Goal: Task Accomplishment & Management: Manage account settings

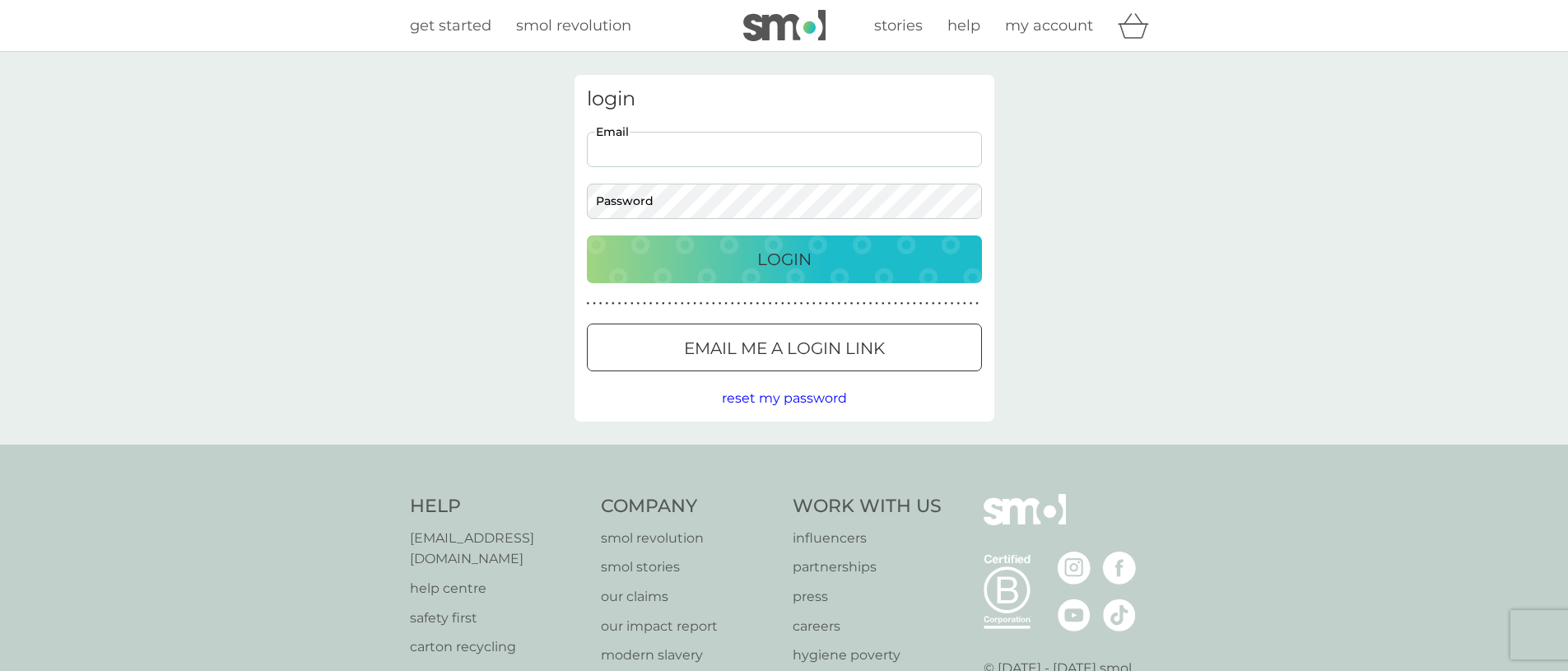
click at [698, 150] on input "Email" at bounding box center [784, 149] width 395 height 35
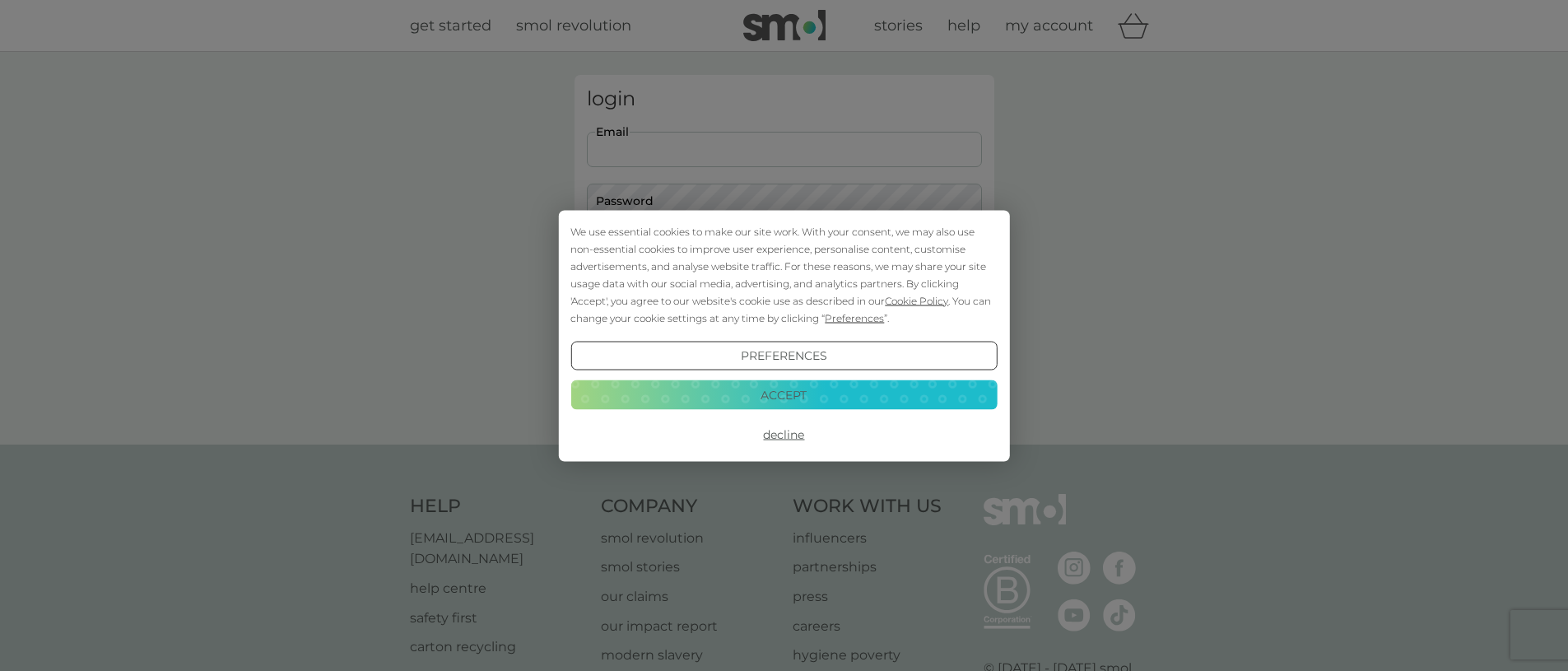
click at [786, 357] on button "Preferences" at bounding box center [784, 355] width 427 height 30
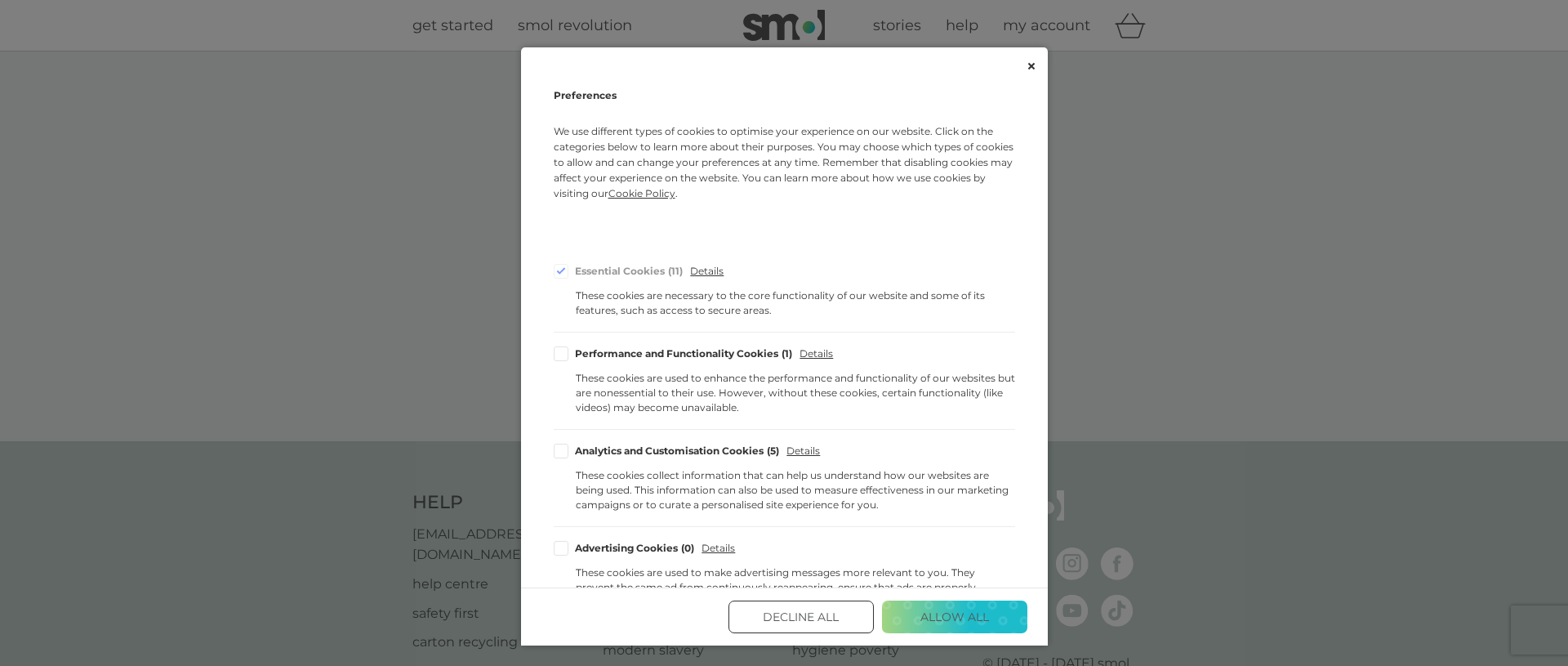
click at [788, 614] on button "Decline All" at bounding box center [801, 617] width 146 height 33
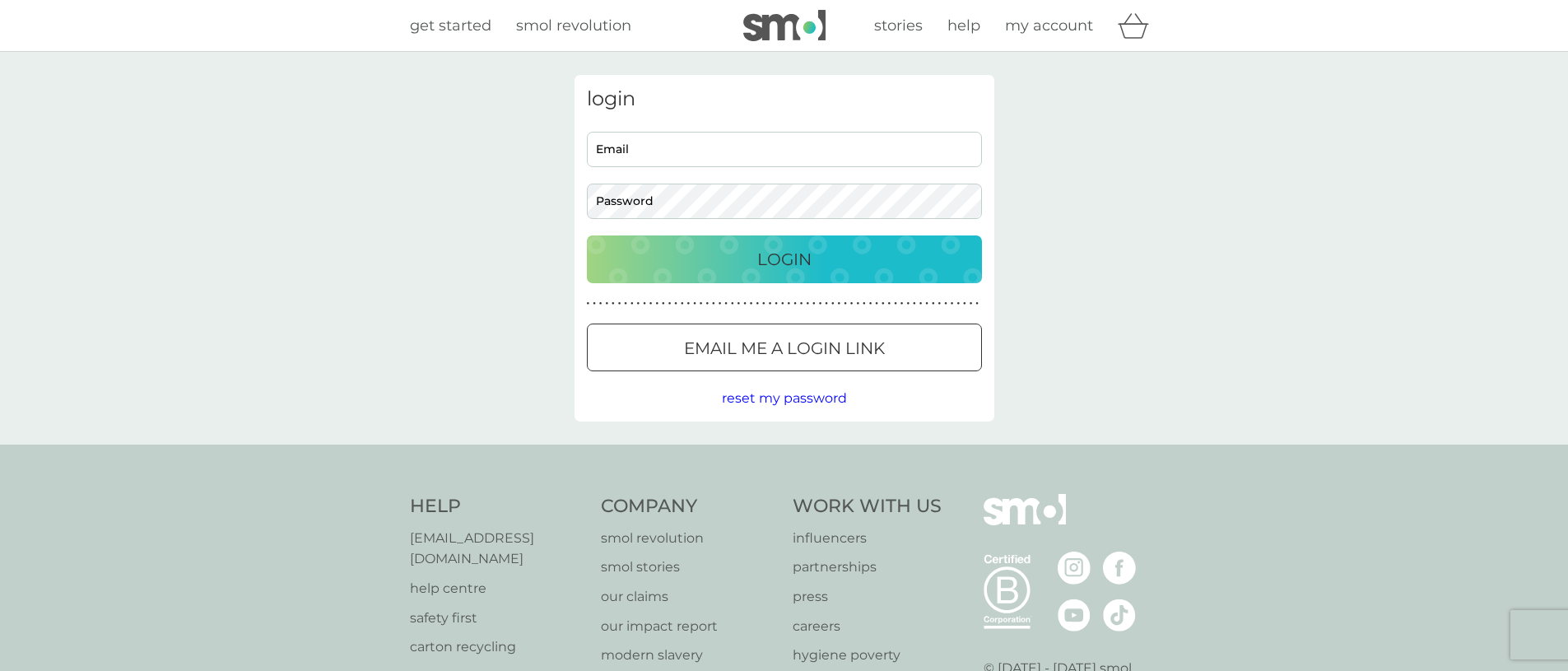
click at [669, 151] on input "Email" at bounding box center [784, 149] width 395 height 35
type input "[EMAIL_ADDRESS][DOMAIN_NAME]"
click at [792, 248] on p "Login" at bounding box center [784, 258] width 54 height 26
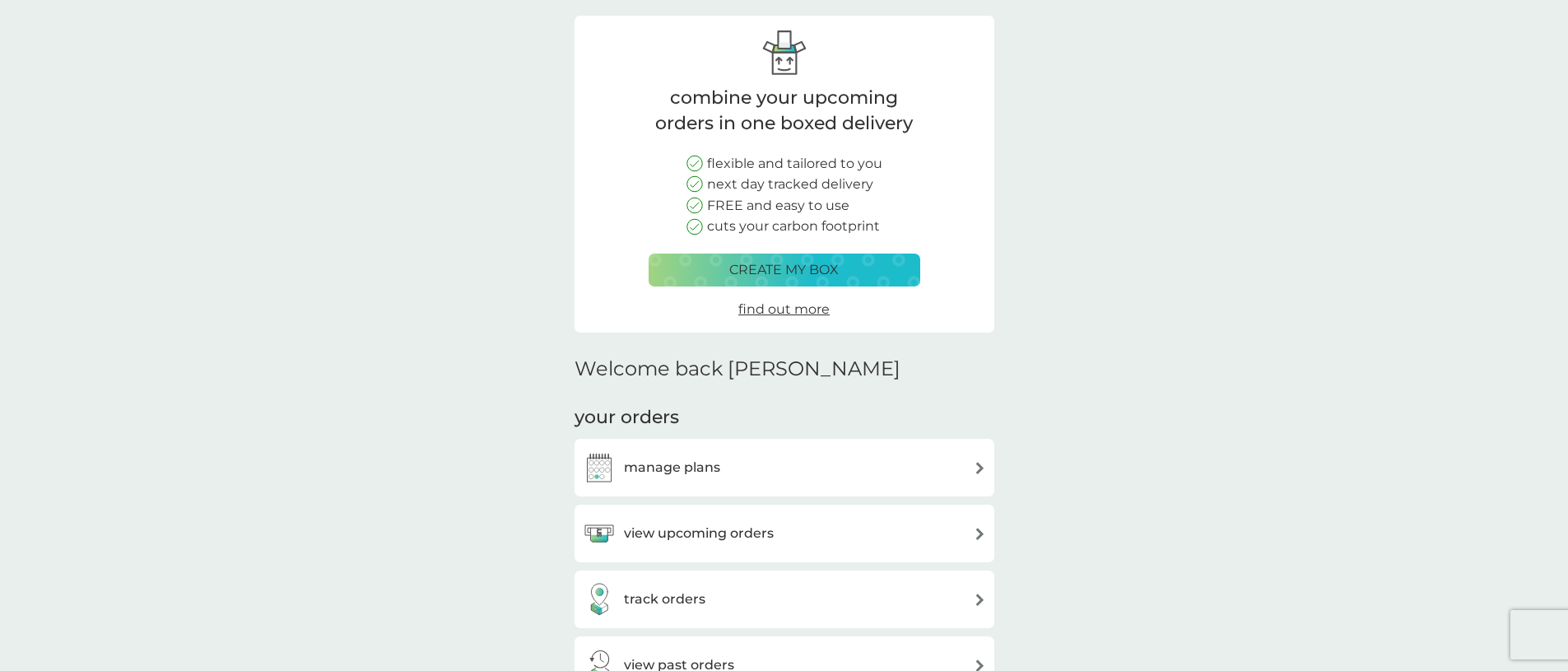
scroll to position [136, 0]
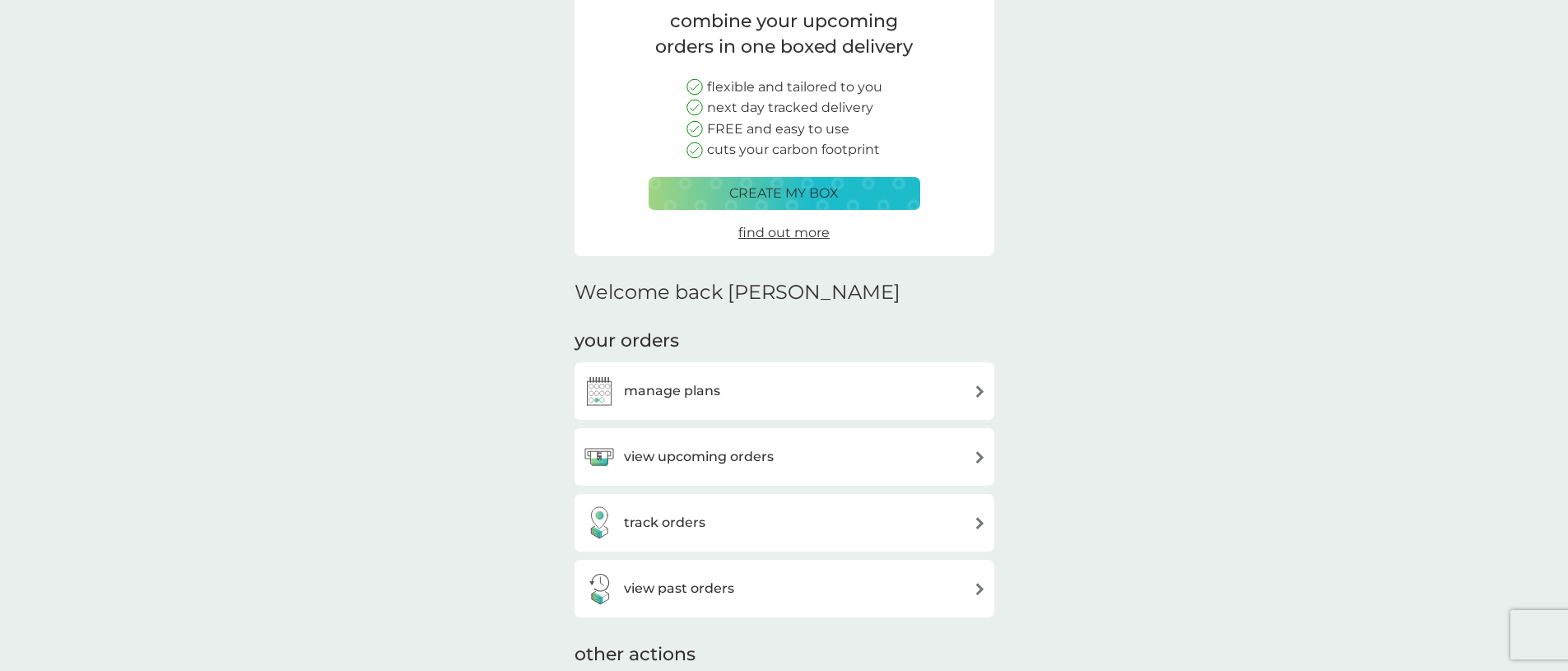
click at [979, 456] on img at bounding box center [979, 458] width 13 height 13
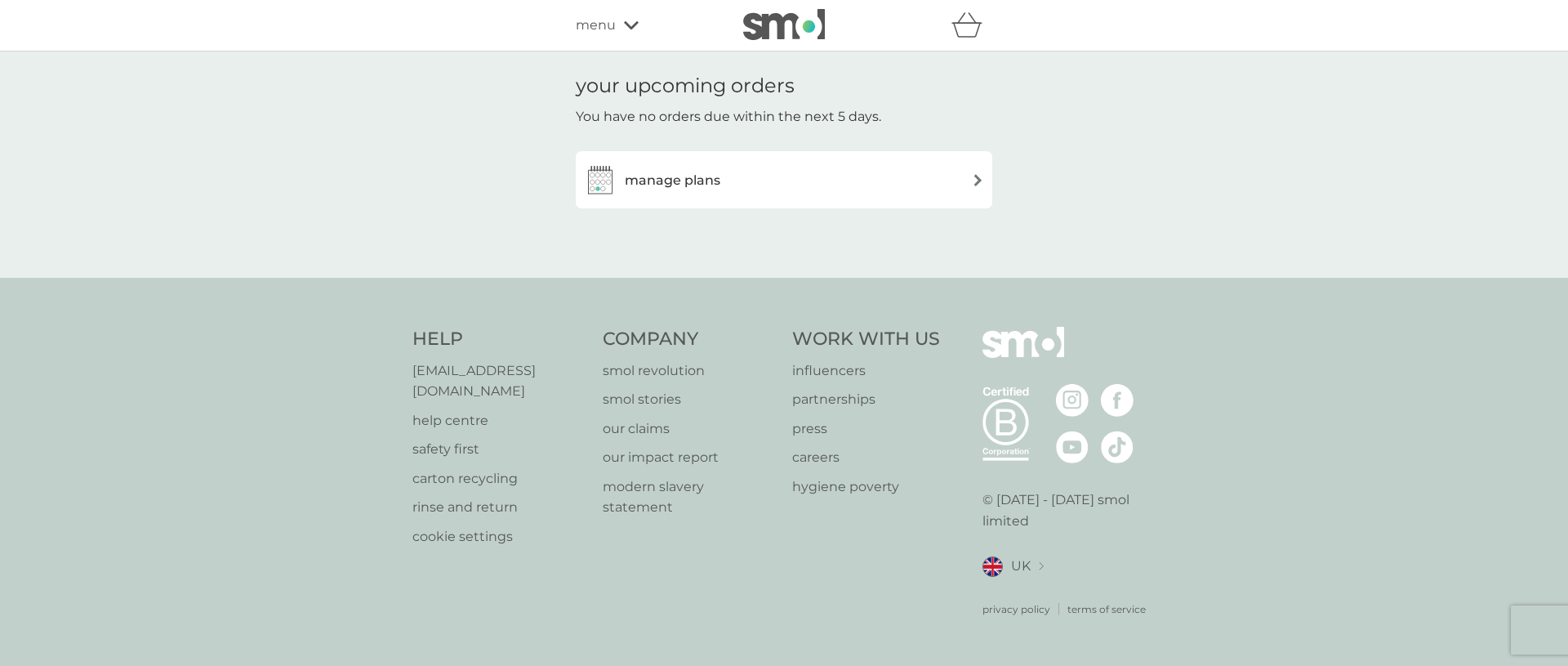
click at [980, 180] on img at bounding box center [978, 181] width 13 height 13
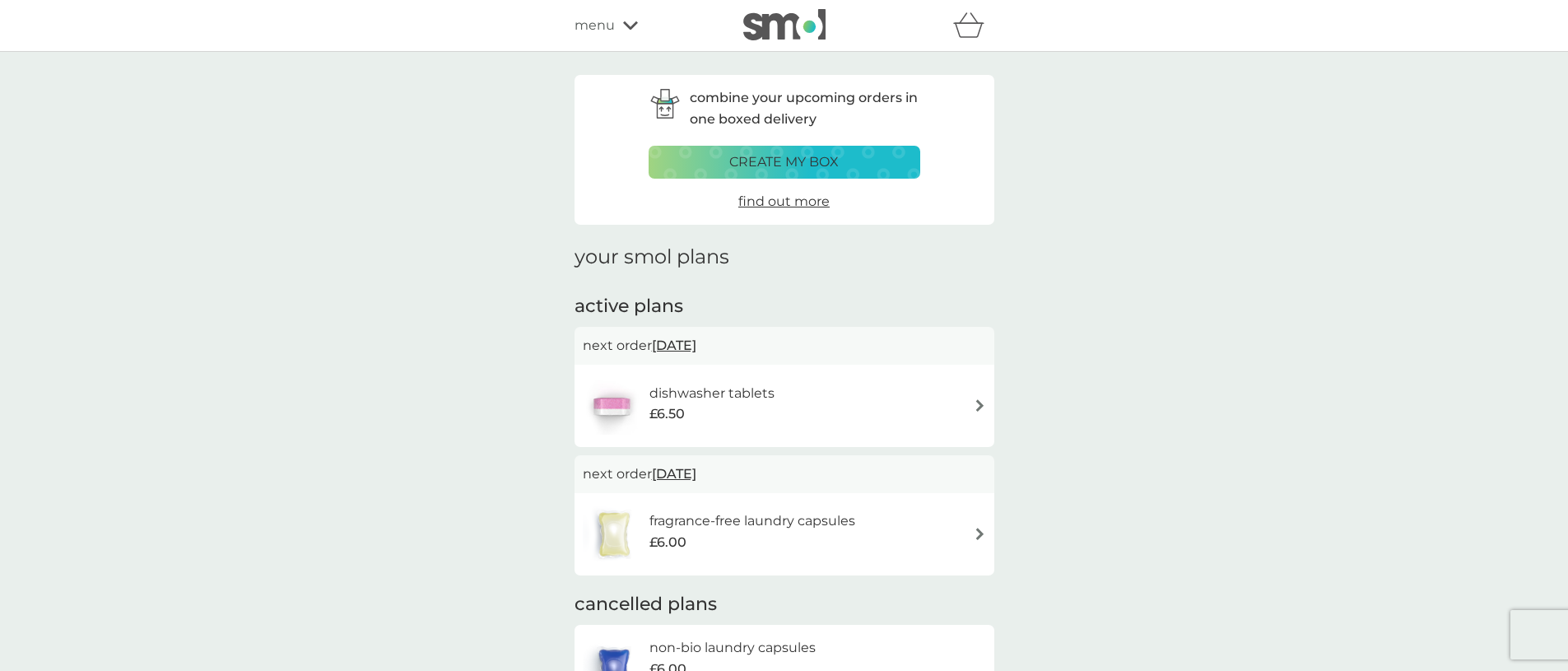
click at [979, 405] on img at bounding box center [979, 405] width 13 height 13
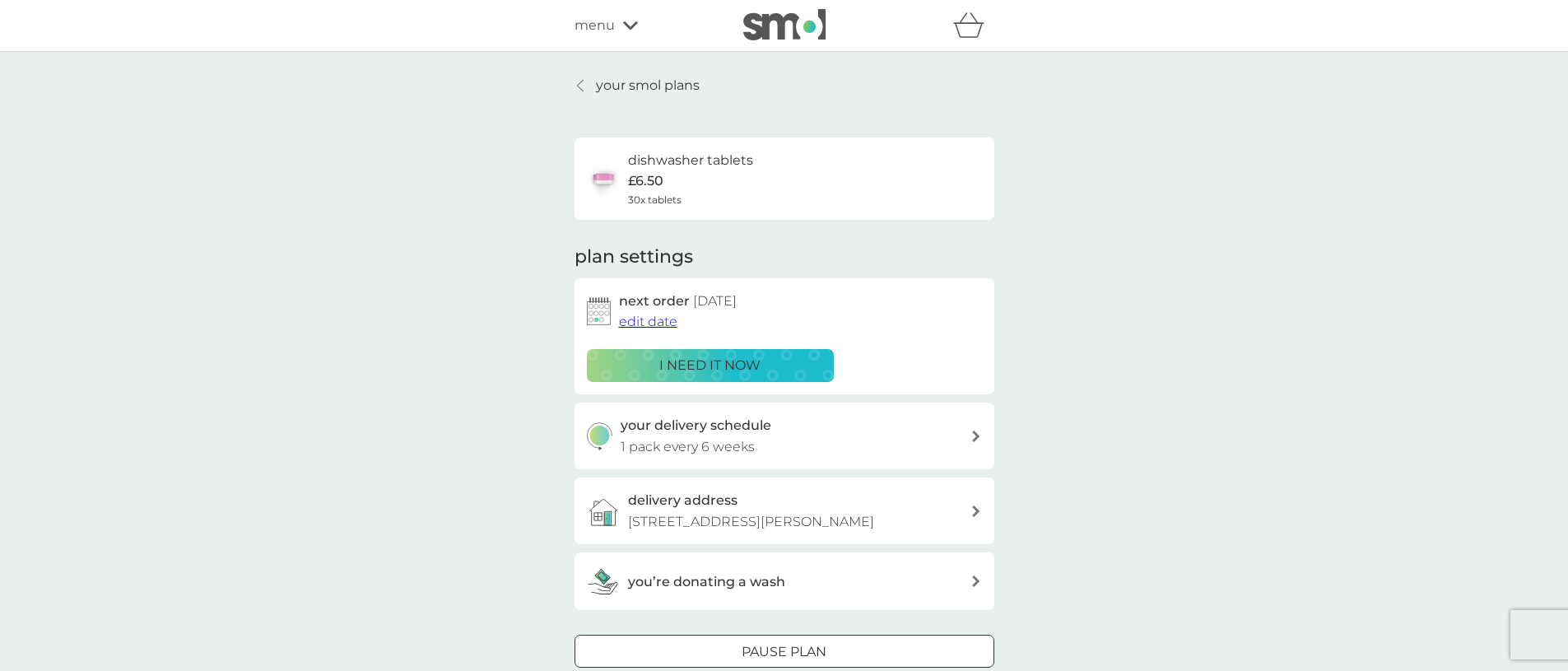
click at [662, 323] on span "edit date" at bounding box center [647, 321] width 59 height 15
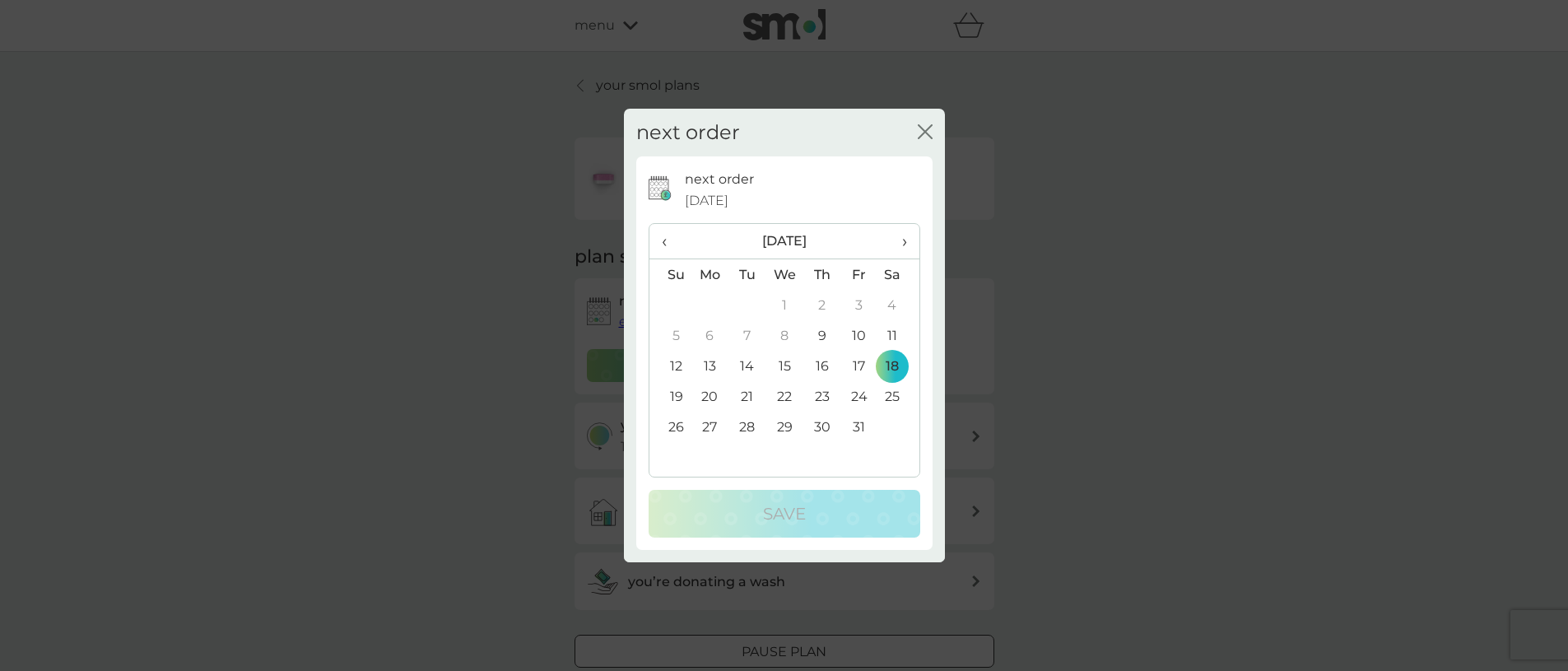
click at [861, 337] on td "10" at bounding box center [858, 336] width 37 height 31
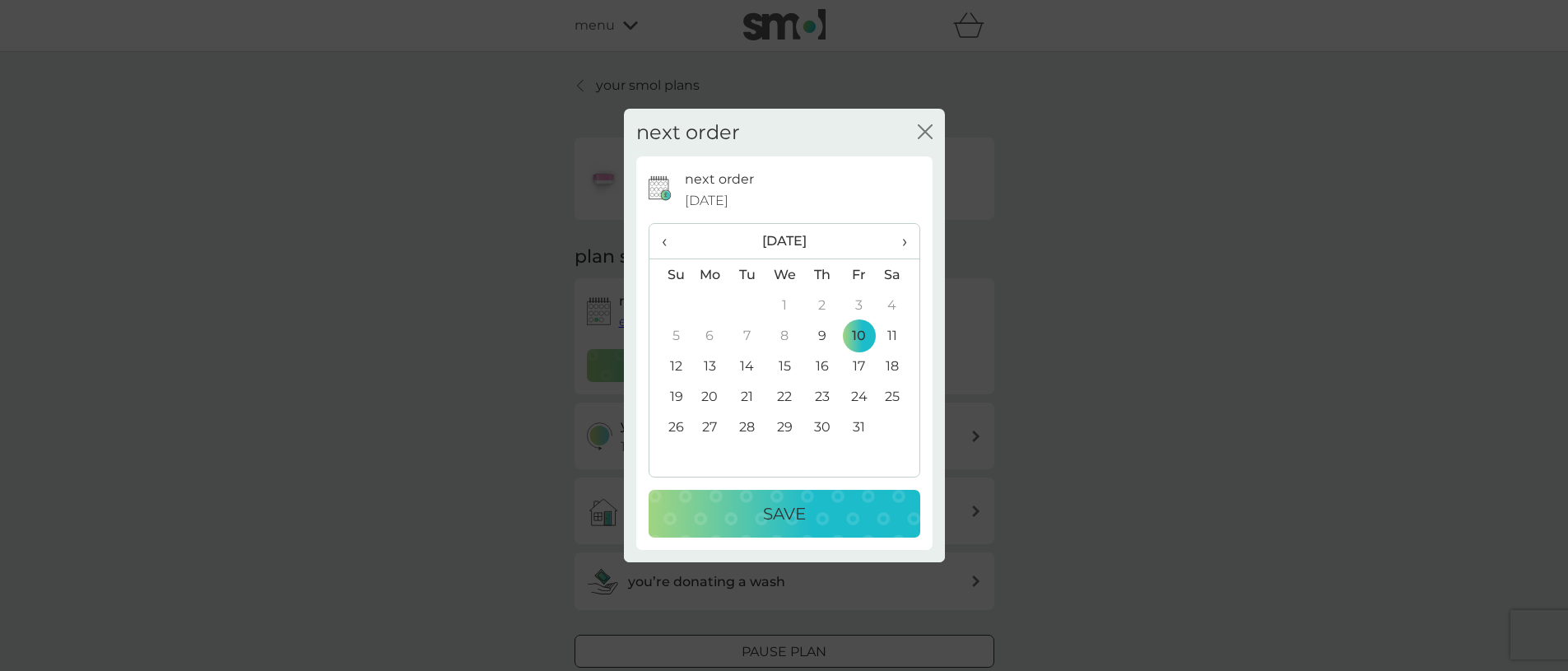
click at [804, 516] on p "Save" at bounding box center [784, 513] width 43 height 26
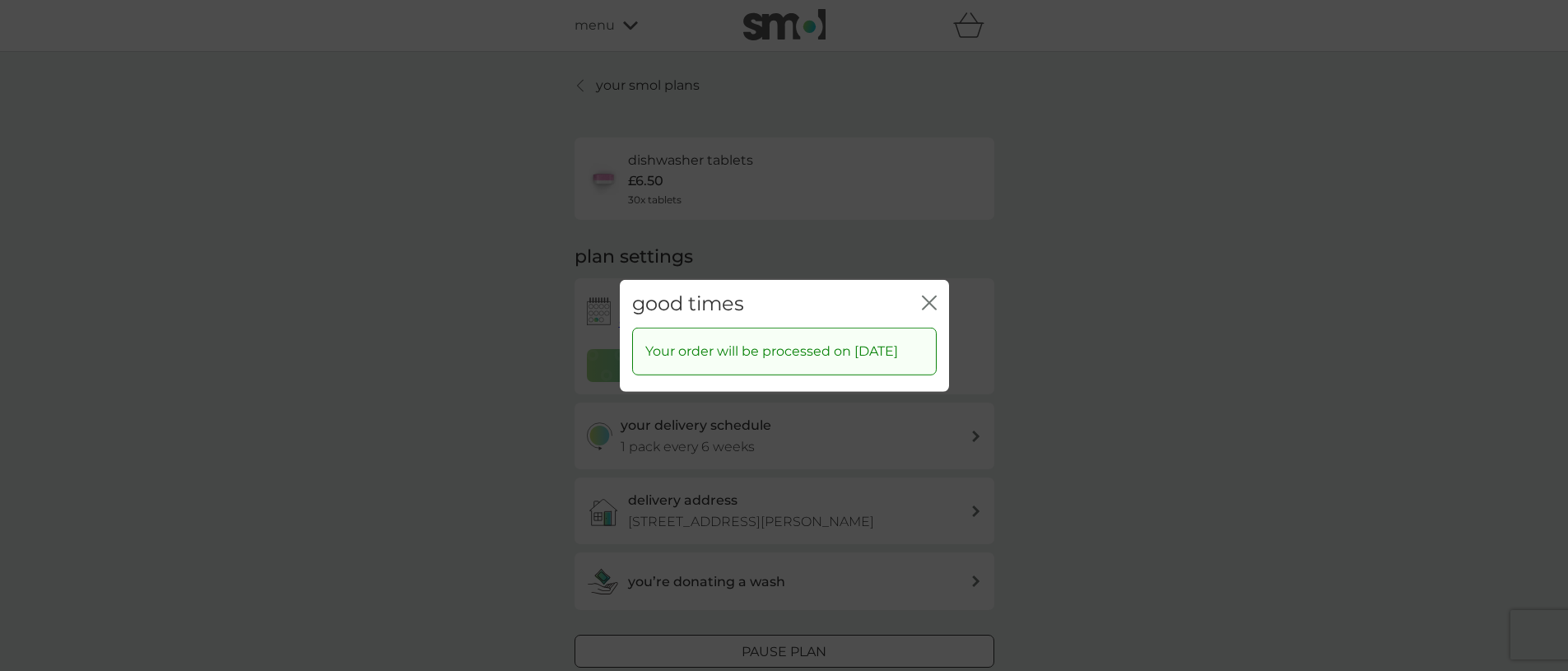
click at [929, 295] on icon "close" at bounding box center [932, 302] width 6 height 14
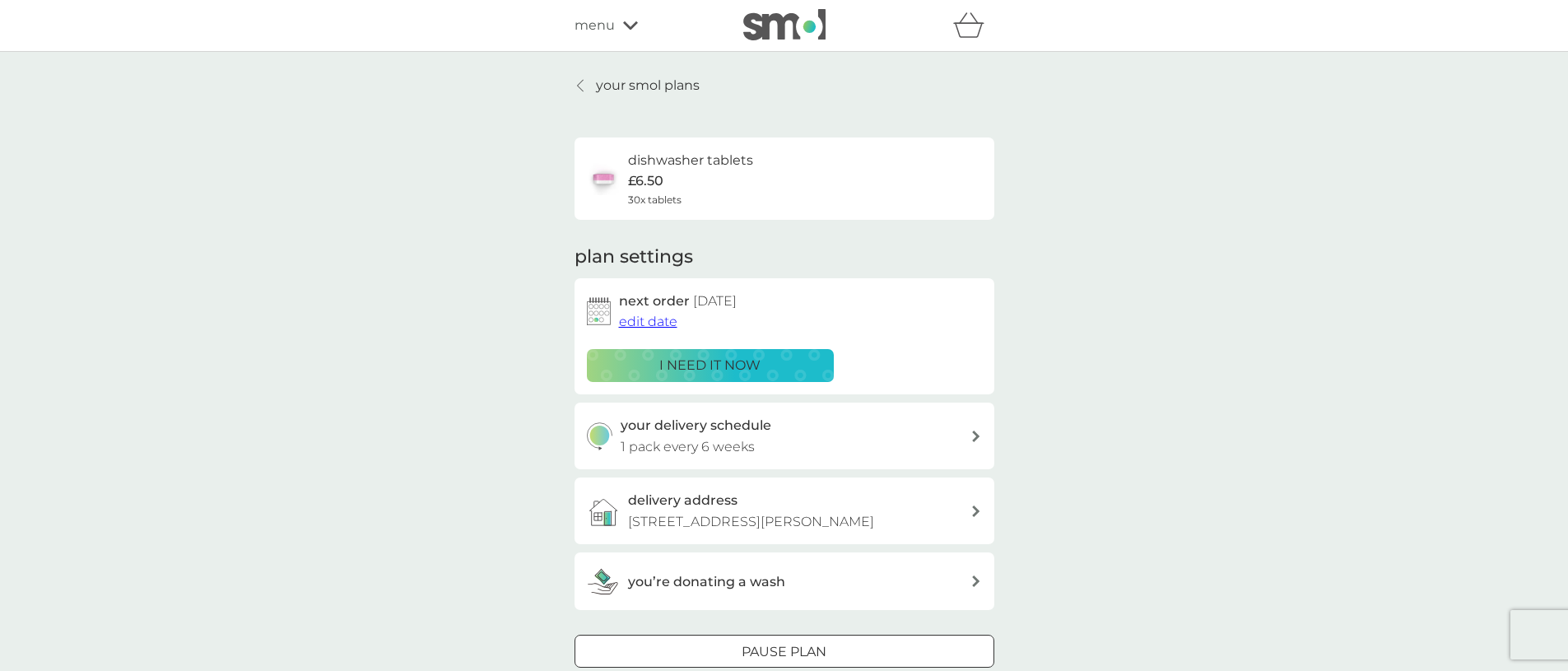
click at [632, 23] on icon at bounding box center [630, 25] width 14 height 10
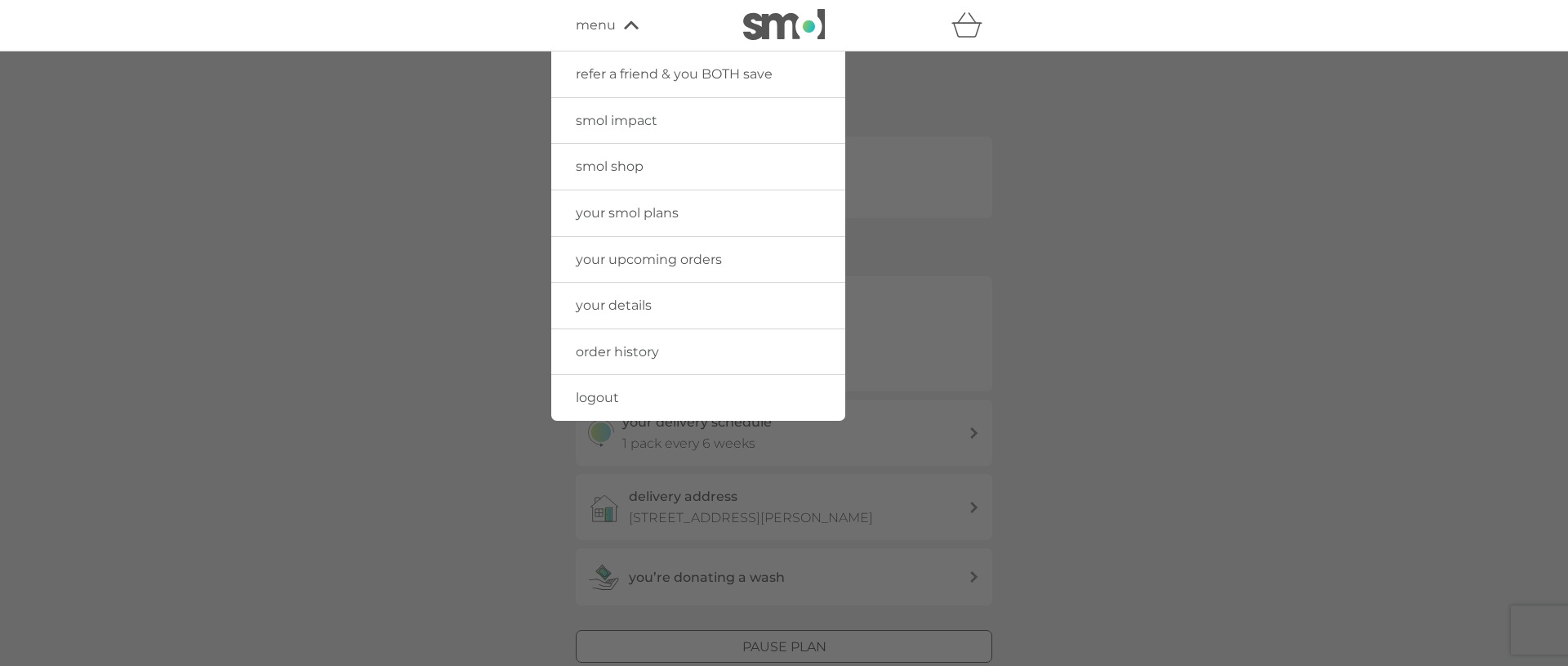
click at [607, 395] on span "logout" at bounding box center [598, 397] width 43 height 15
